Goal: Use online tool/utility: Utilize a website feature to perform a specific function

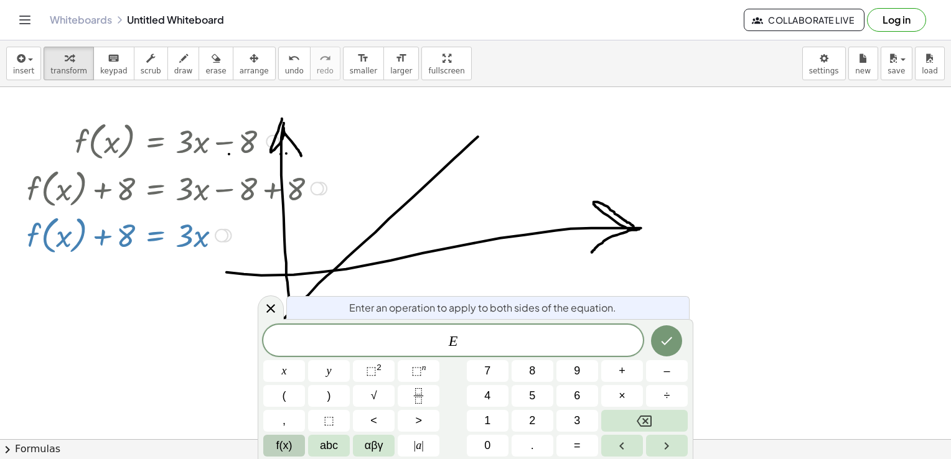
click at [284, 447] on span "f(x)" at bounding box center [284, 446] width 16 height 17
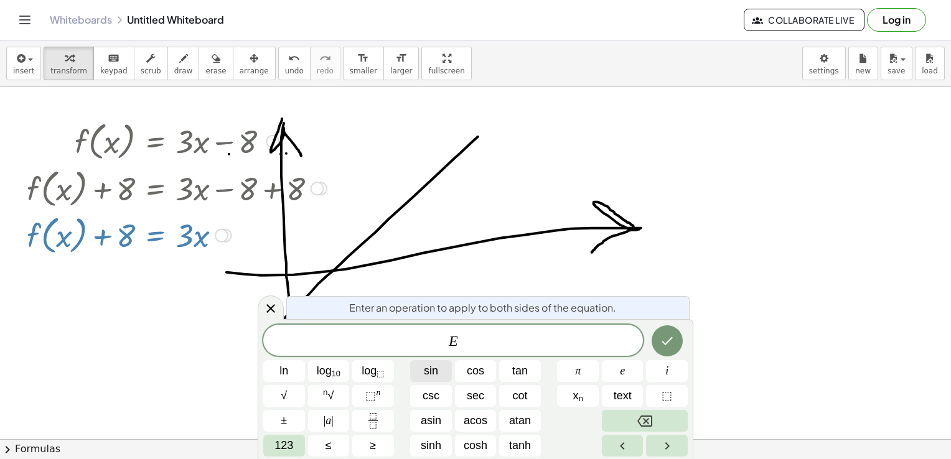
click at [424, 375] on span "sin" at bounding box center [431, 371] width 14 height 17
click at [660, 342] on icon "Done" at bounding box center [667, 341] width 15 height 15
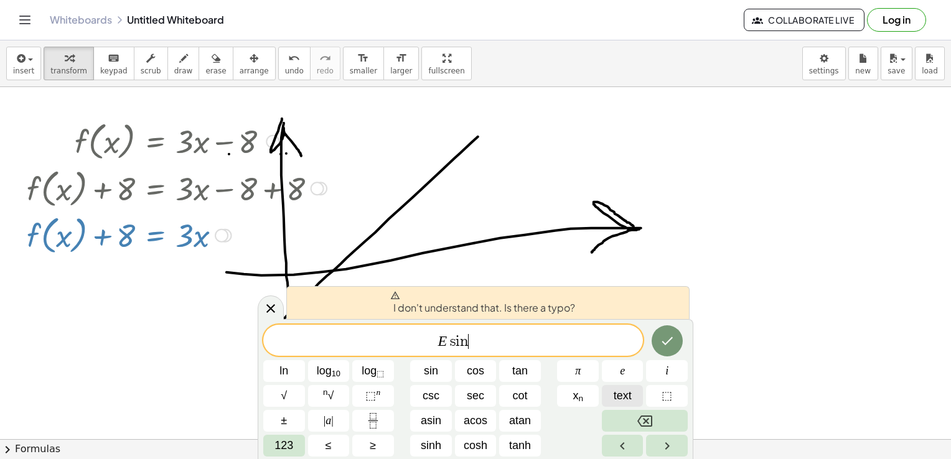
click at [620, 398] on span "text" at bounding box center [623, 396] width 18 height 17
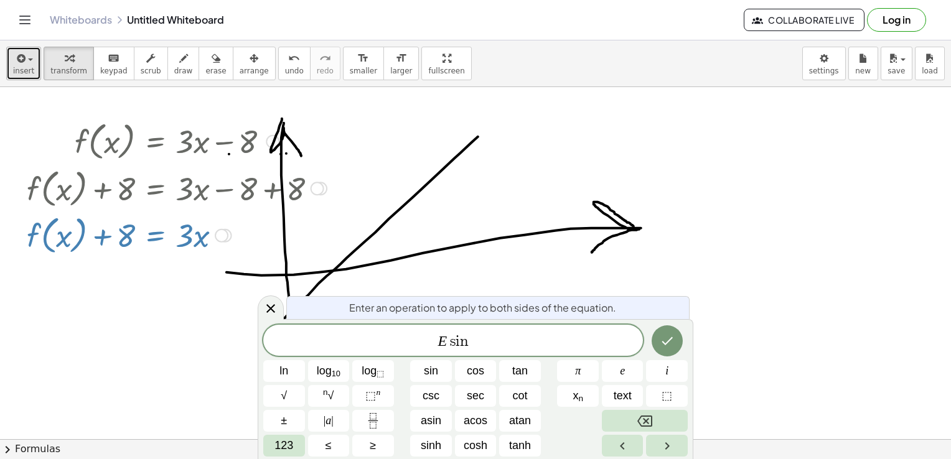
click at [20, 69] on span "insert" at bounding box center [23, 71] width 21 height 9
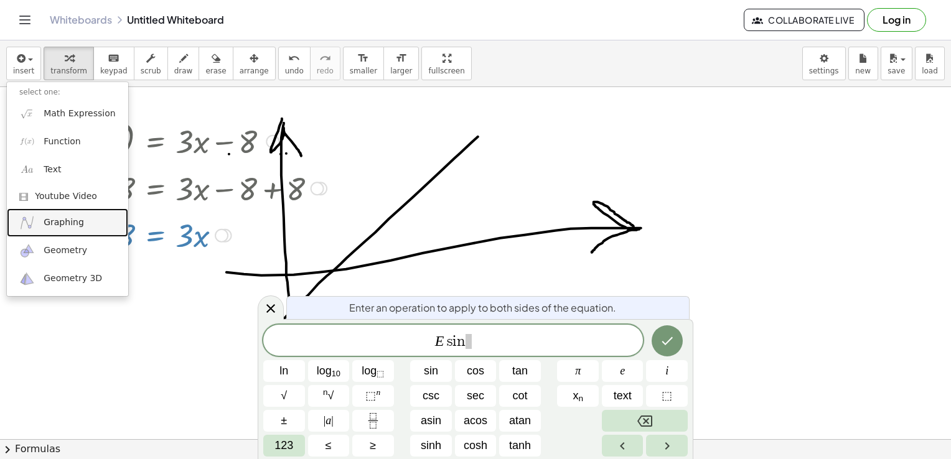
click at [72, 220] on span "Graphing" at bounding box center [64, 223] width 40 height 12
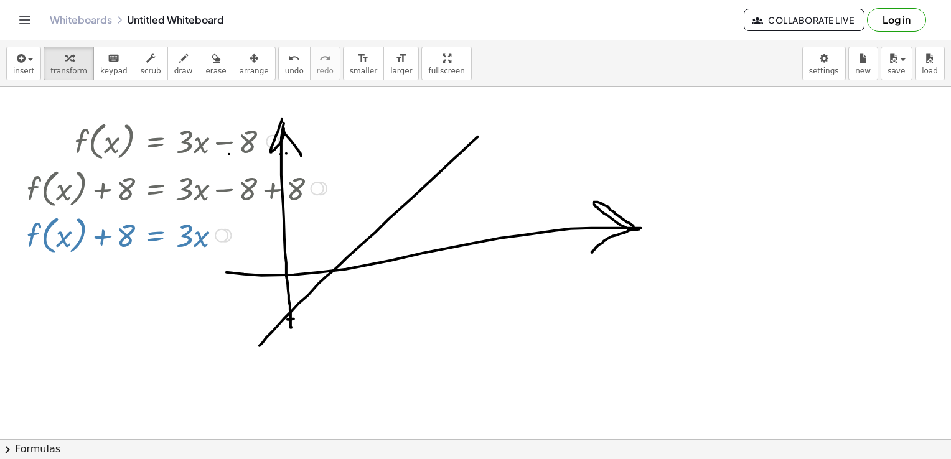
click at [184, 143] on div at bounding box center [177, 140] width 312 height 47
click at [32, 62] on button "insert" at bounding box center [23, 64] width 35 height 34
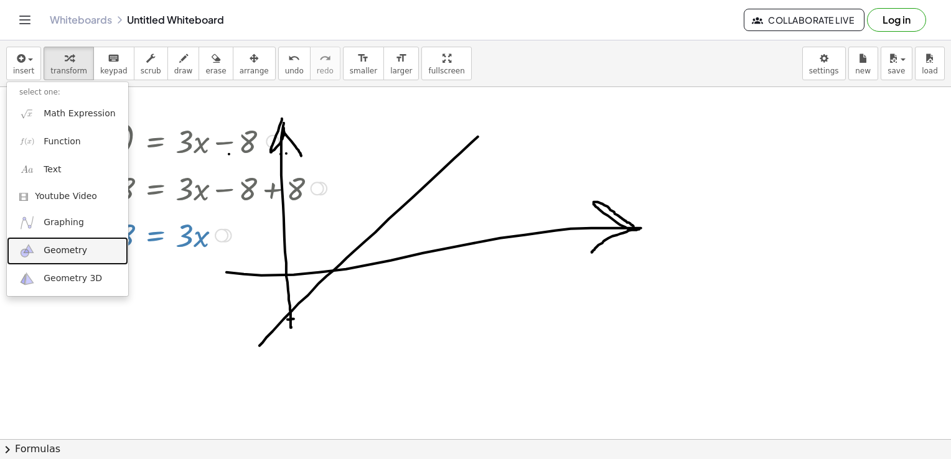
click at [55, 253] on span "Geometry" at bounding box center [66, 251] width 44 height 12
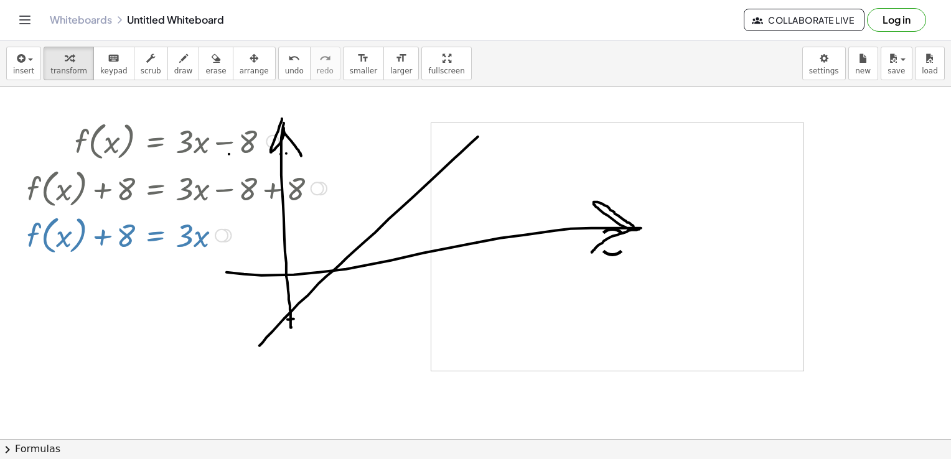
click at [179, 156] on div at bounding box center [177, 140] width 312 height 47
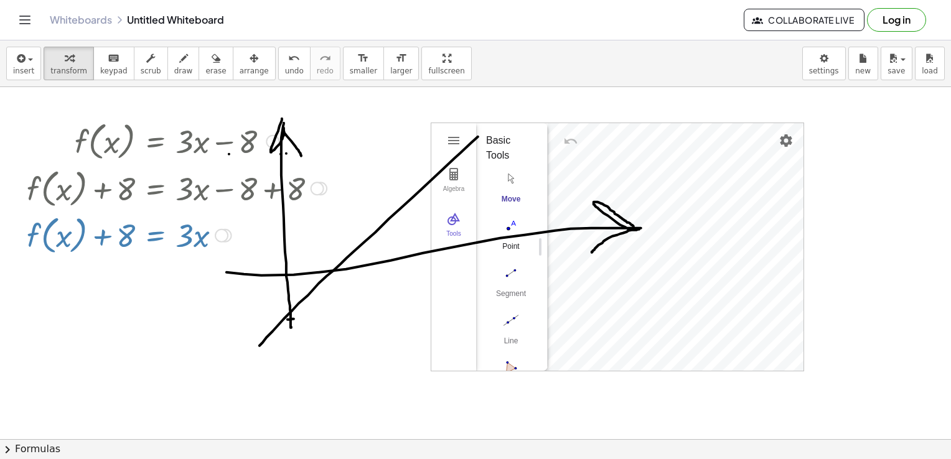
click at [508, 227] on img "Point. Select position or line, function, or curve" at bounding box center [511, 226] width 50 height 20
click at [454, 220] on img "Geometry" at bounding box center [453, 219] width 15 height 15
click at [502, 154] on img "Set color" at bounding box center [502, 156] width 15 height 15
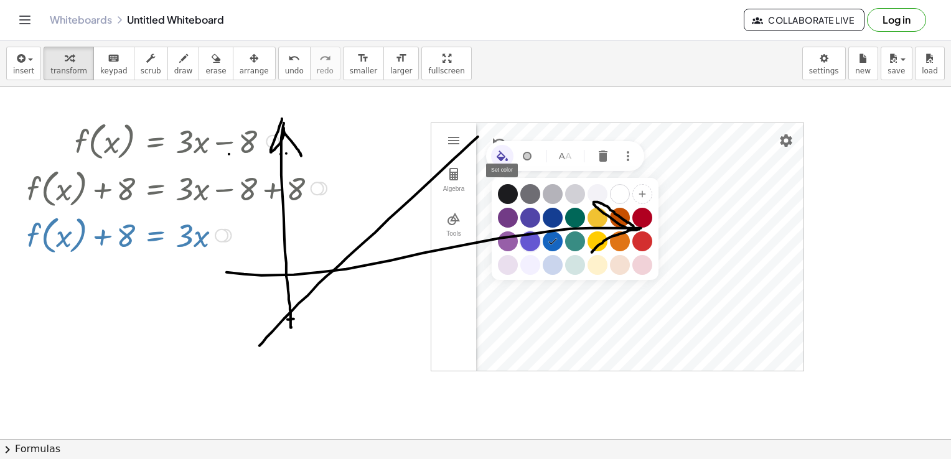
click at [533, 240] on div "Geometry" at bounding box center [530, 242] width 20 height 20
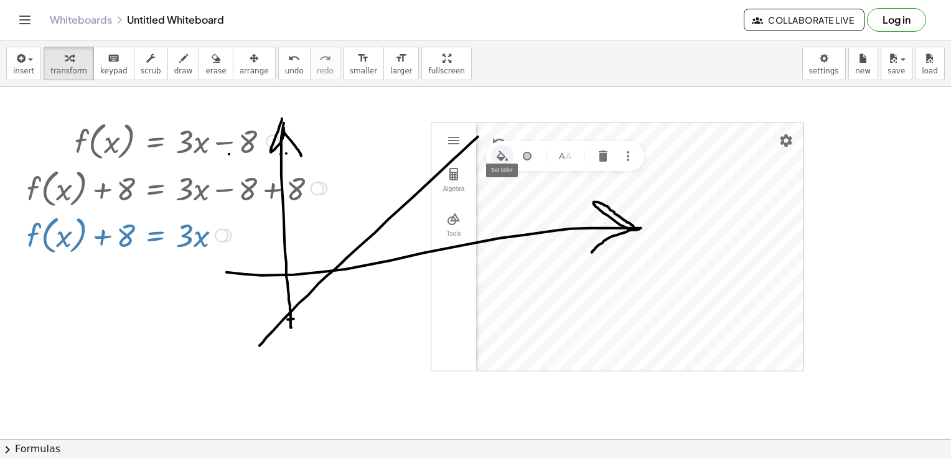
click at [496, 152] on img "Set color" at bounding box center [502, 156] width 15 height 15
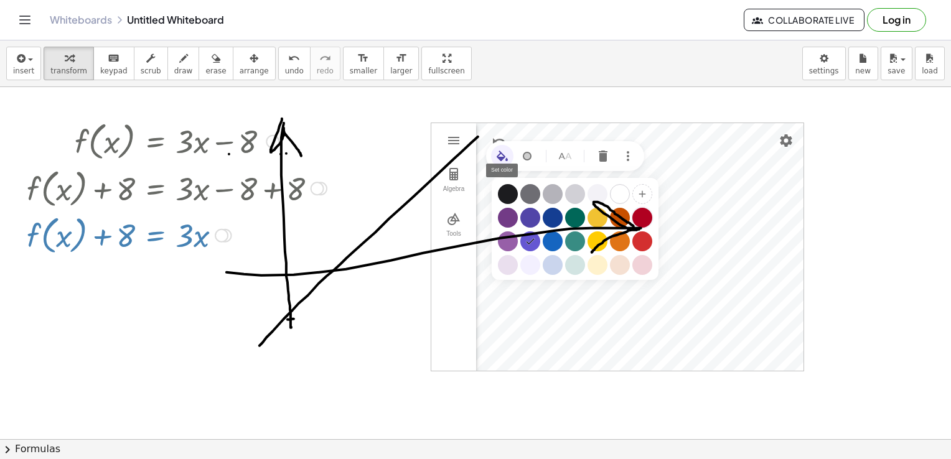
click at [640, 215] on div "Geometry" at bounding box center [642, 218] width 20 height 20
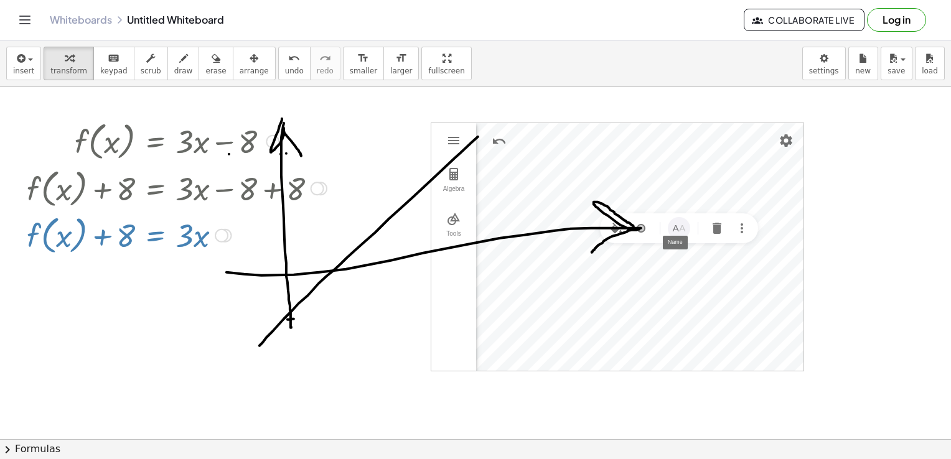
click at [677, 235] on button "Name" at bounding box center [679, 228] width 22 height 22
click at [719, 231] on img "Delete" at bounding box center [716, 228] width 15 height 15
